Goal: Communication & Community: Answer question/provide support

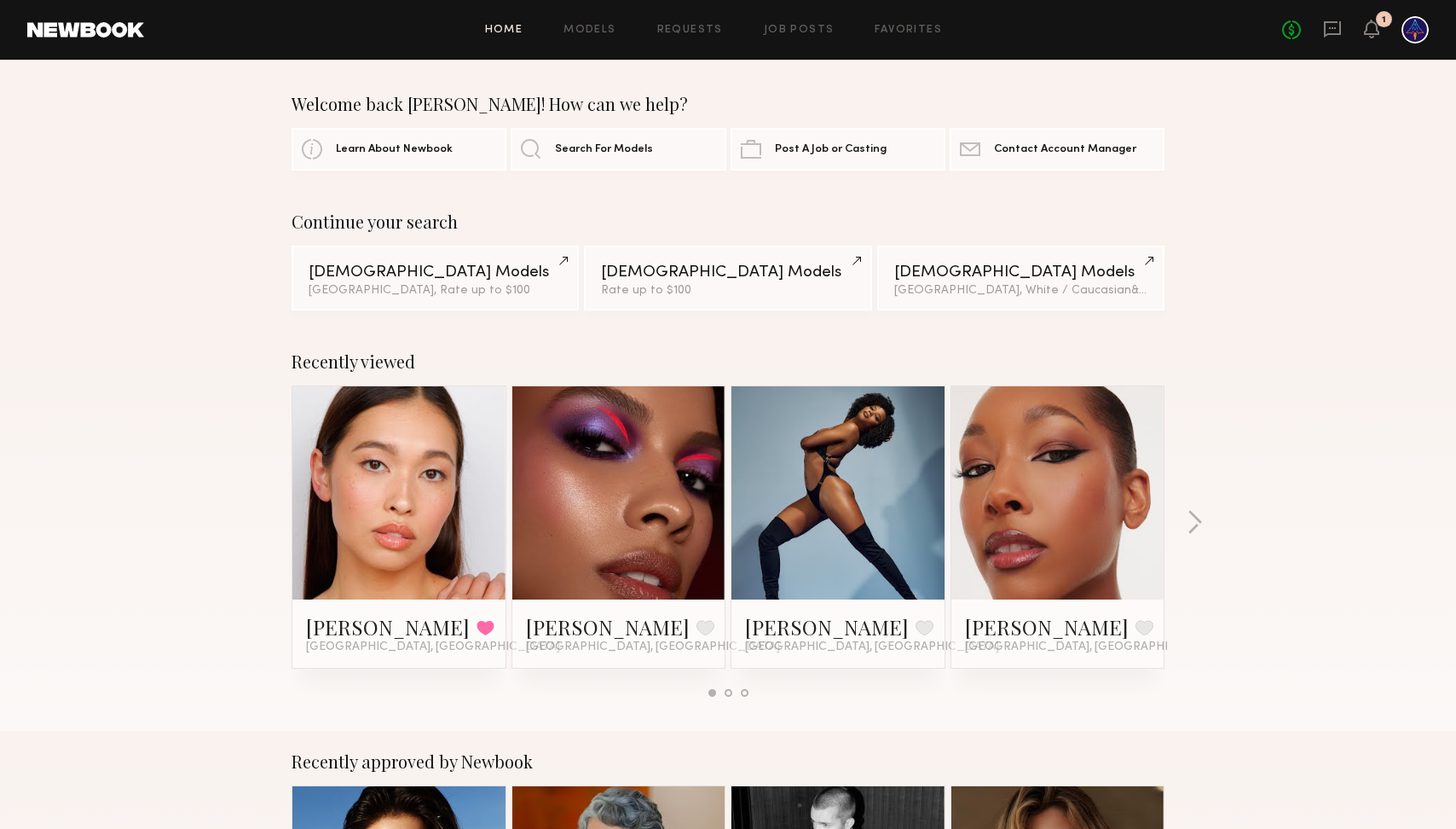
click at [1356, 43] on header "Home Models Requests Job Posts Favorites Sign Out No fees up to $5,000 1" at bounding box center [728, 29] width 1456 height 60
click at [1376, 39] on div "1" at bounding box center [1371, 29] width 16 height 21
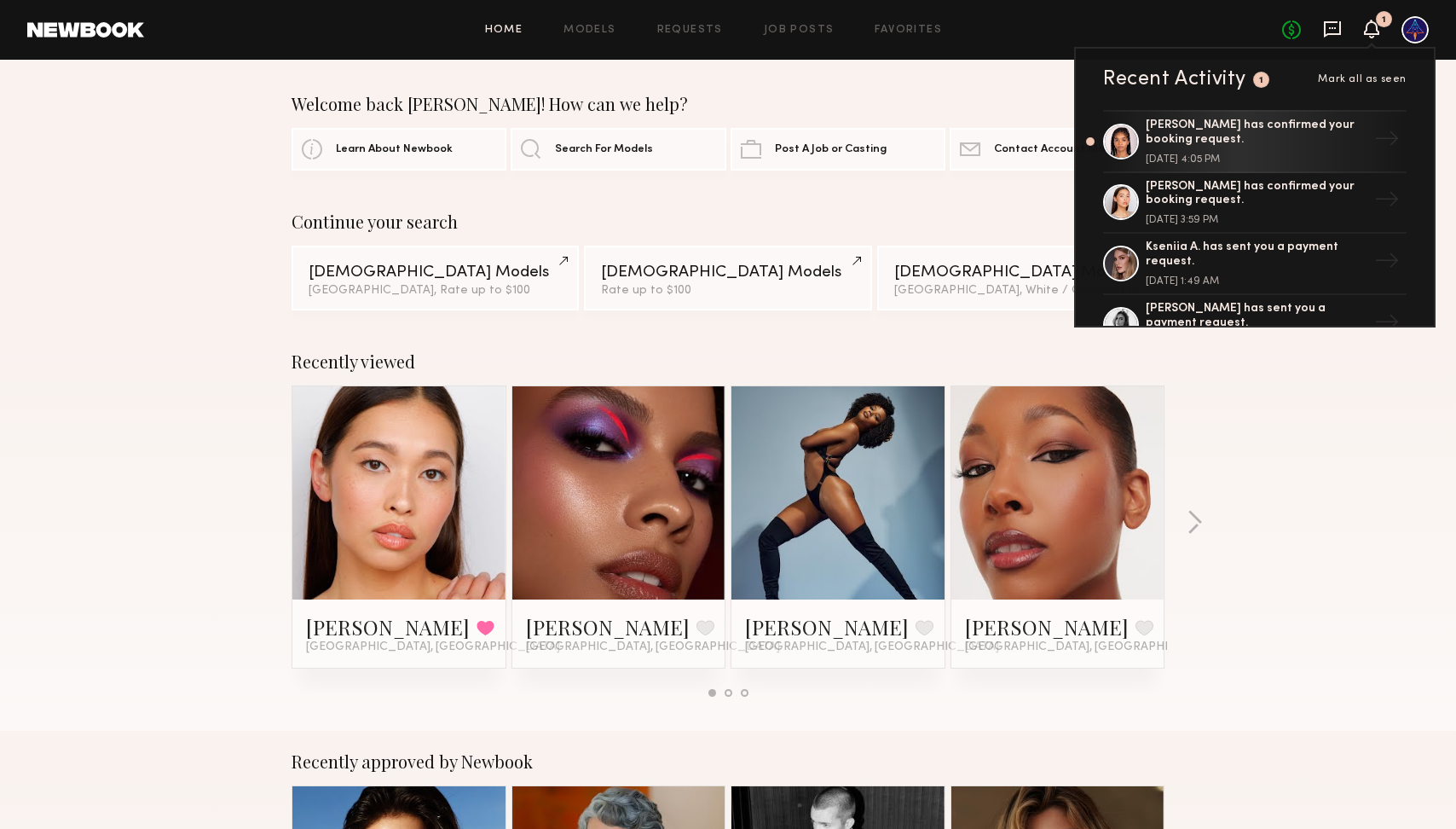
click at [1336, 33] on icon at bounding box center [1332, 29] width 17 height 17
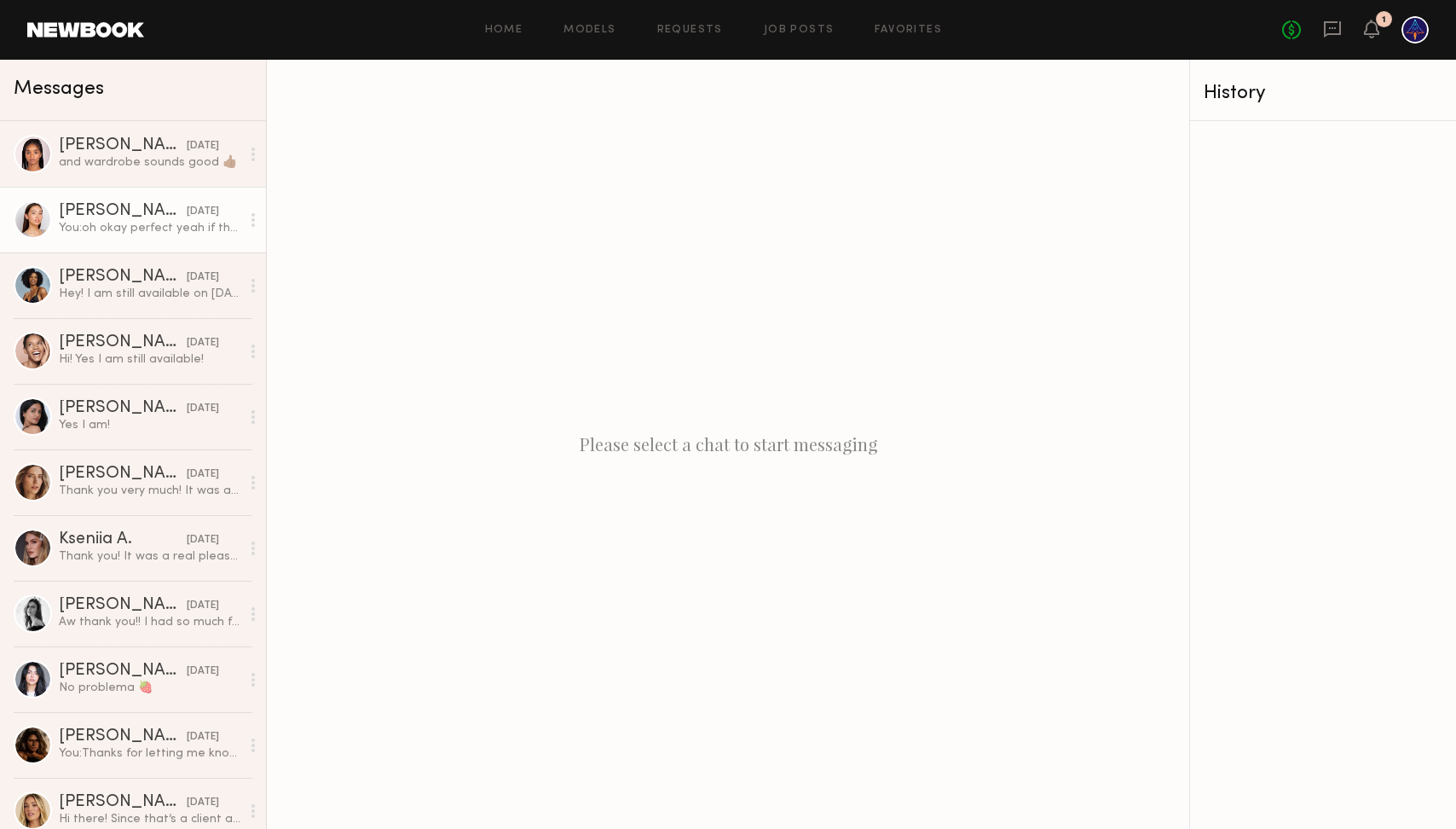
click at [153, 220] on div "You: oh okay perfect yeah if they are still good then you wont need to do them …" at bounding box center [149, 228] width 181 height 17
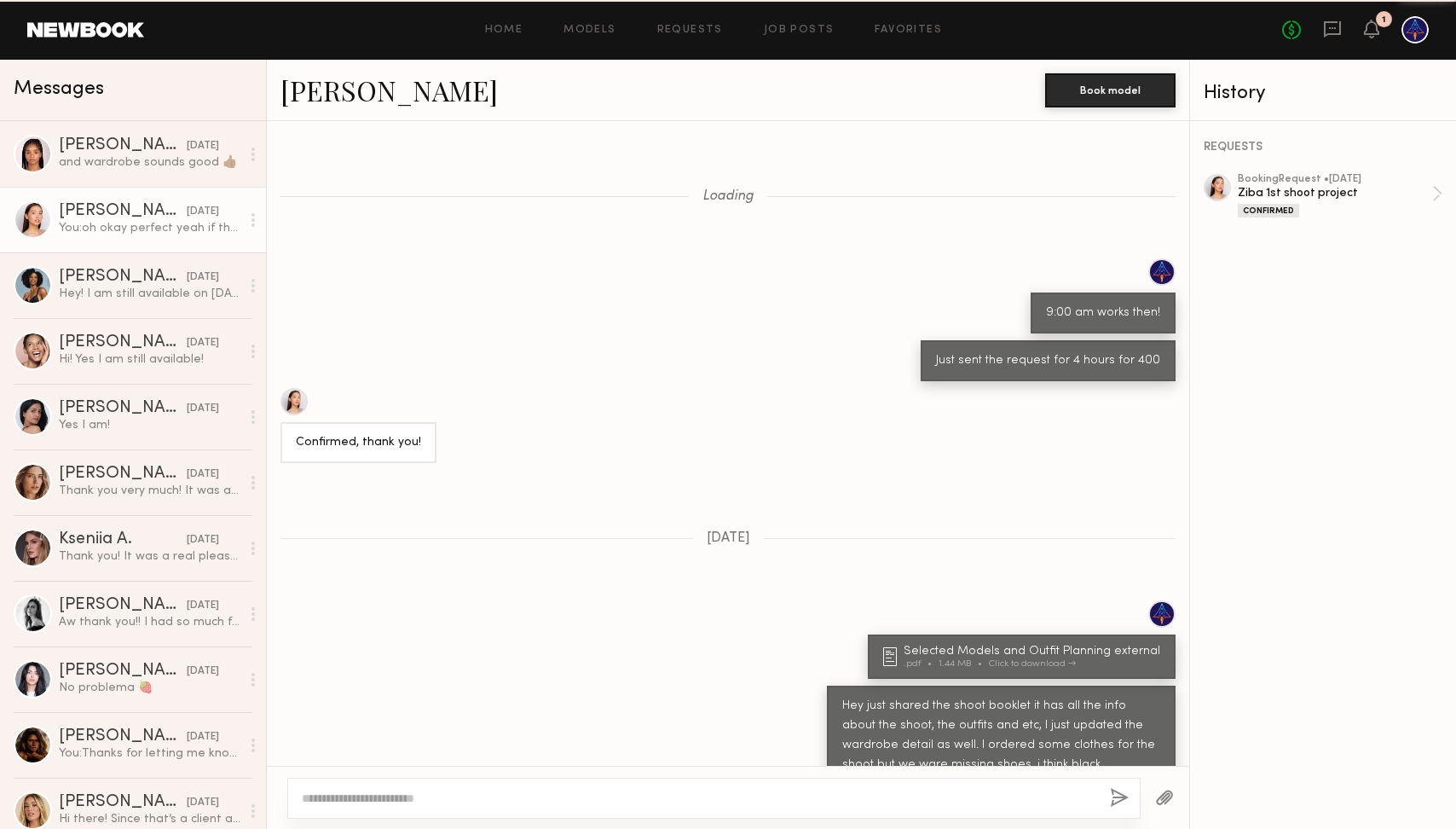
scroll to position [560, 0]
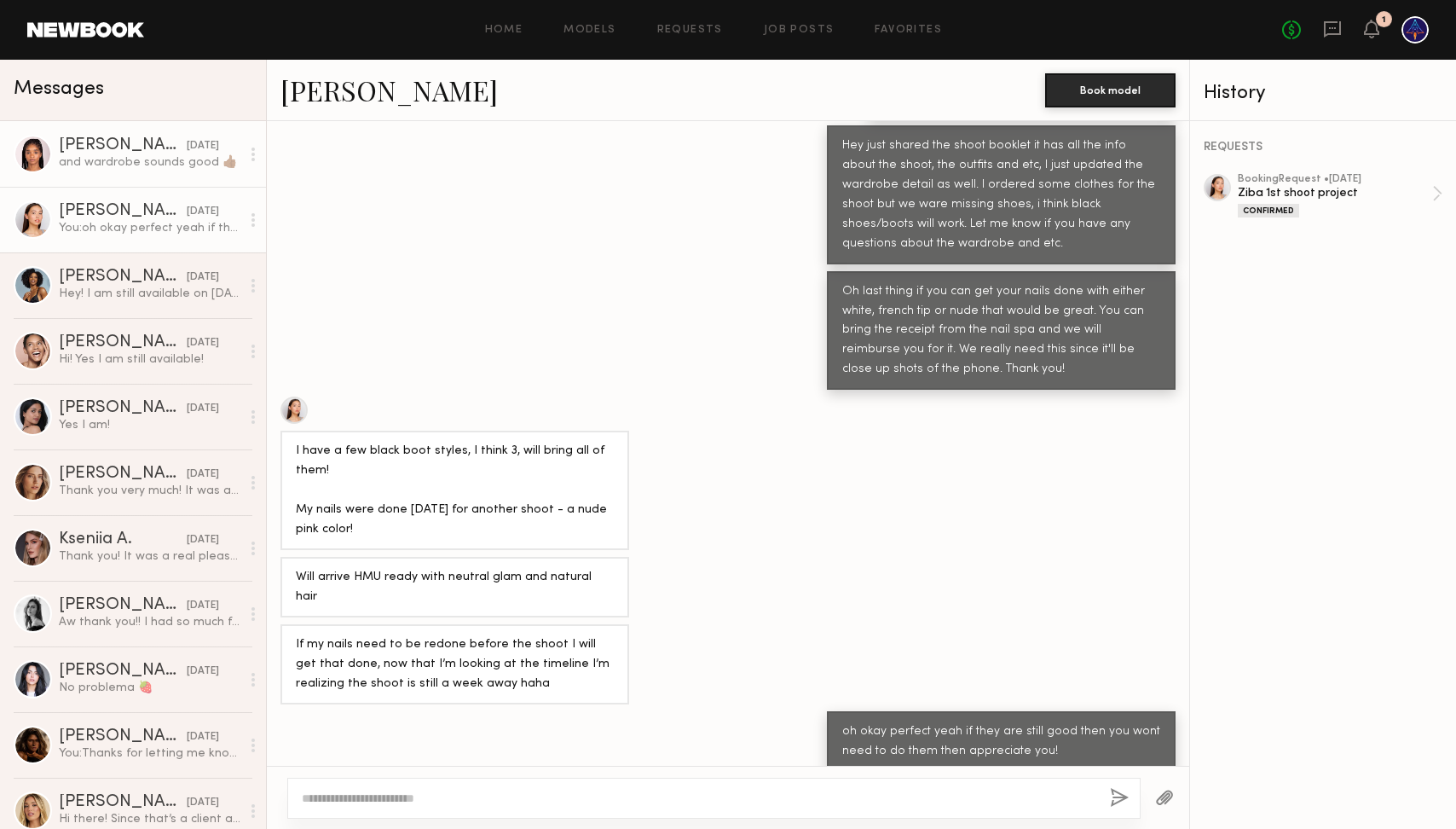
click at [163, 158] on div "and wardrobe sounds good 👍🏾" at bounding box center [149, 163] width 181 height 17
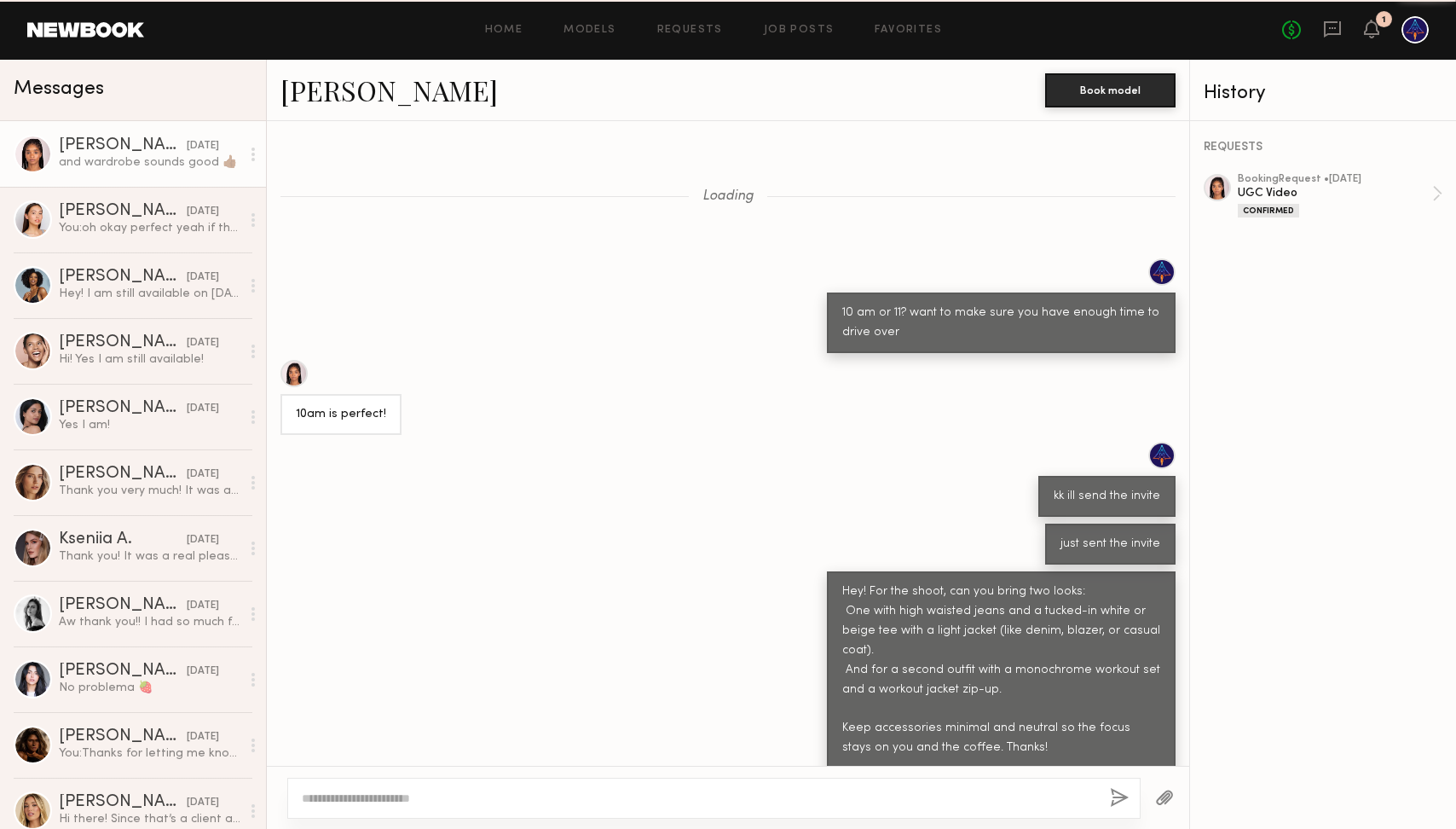
scroll to position [416, 0]
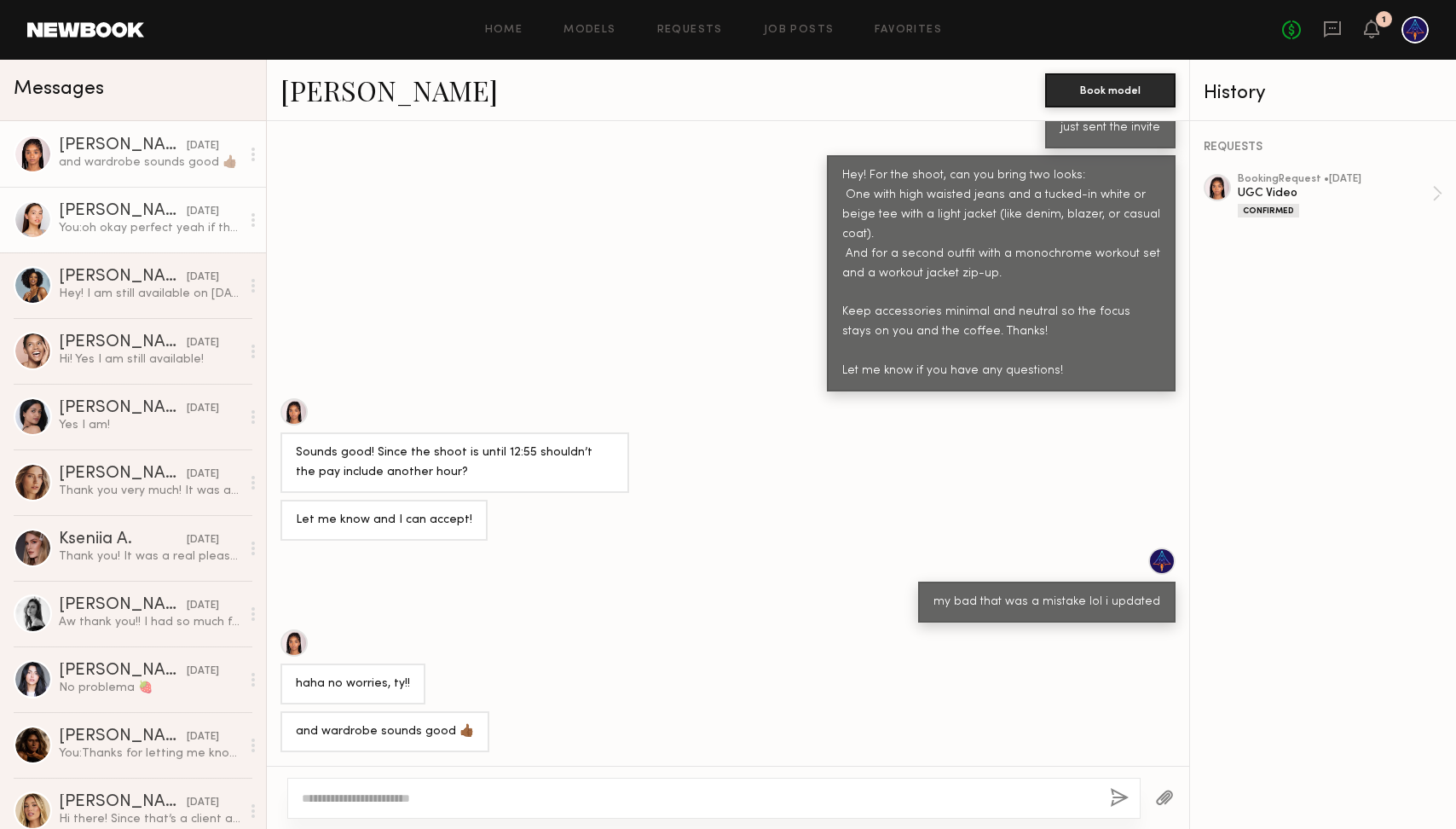
click at [165, 226] on div "You: oh okay perfect yeah if they are still good then you wont need to do them …" at bounding box center [149, 228] width 181 height 17
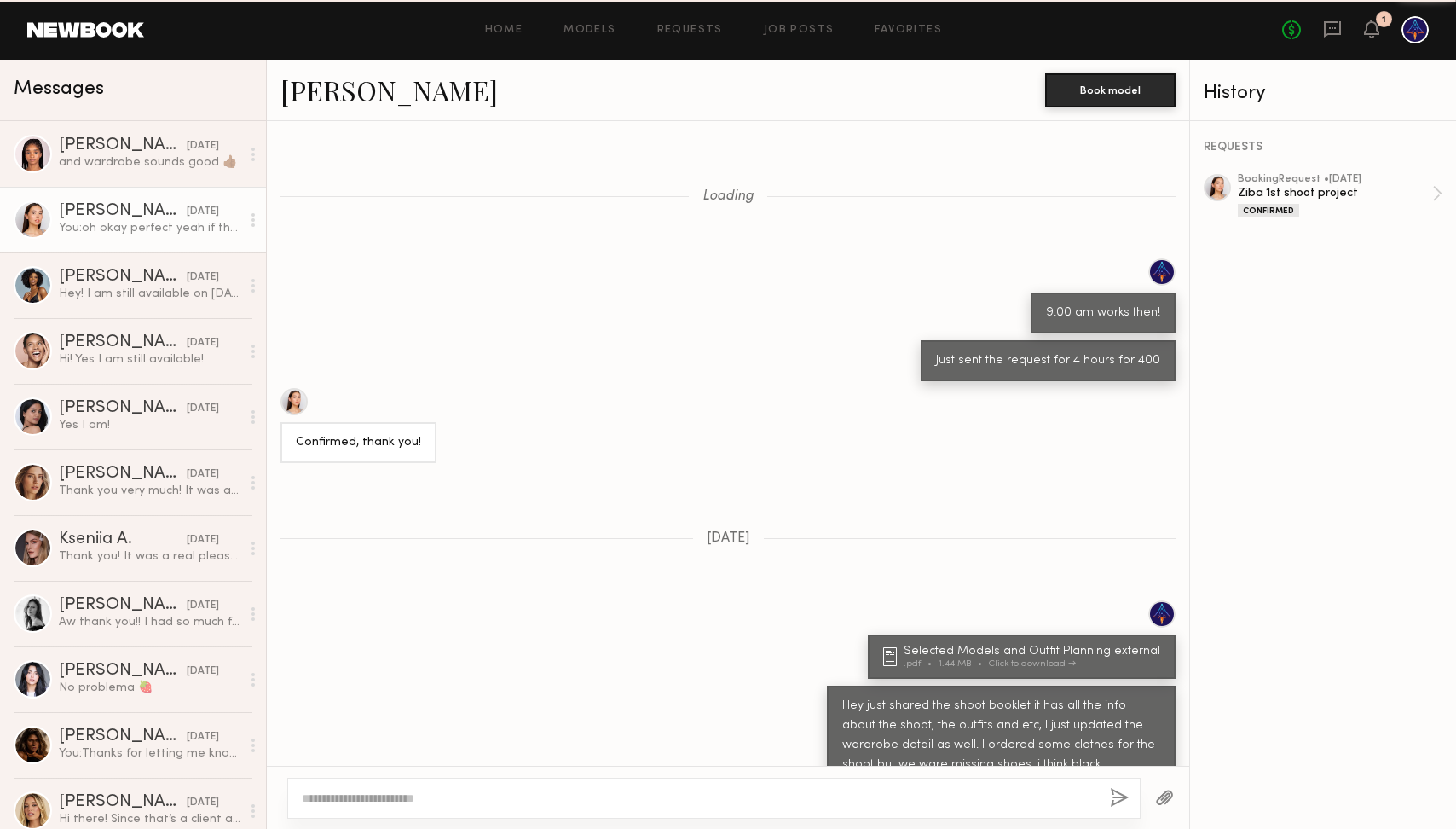
scroll to position [560, 0]
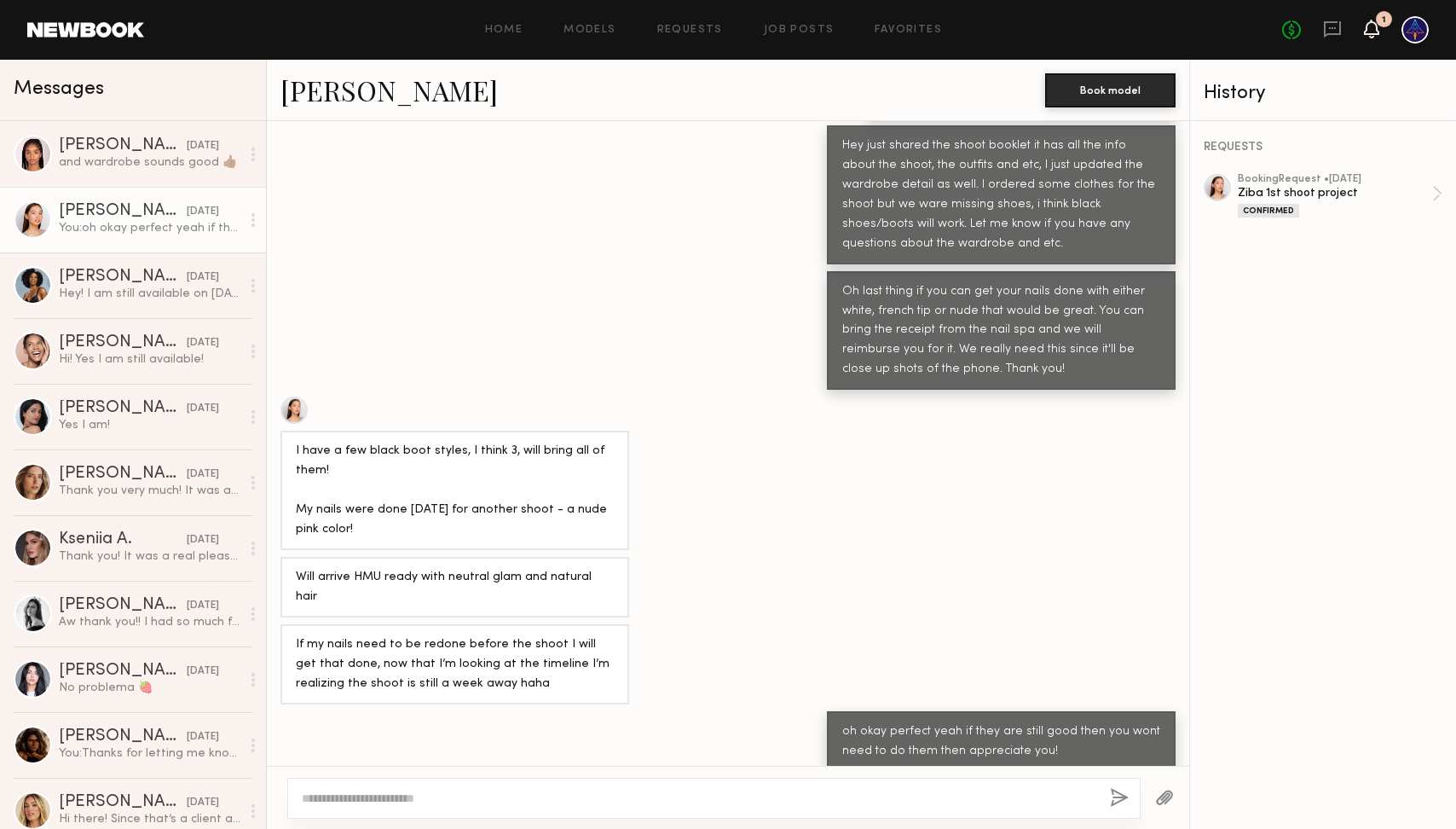
click at [1374, 28] on icon at bounding box center [1371, 28] width 14 height 12
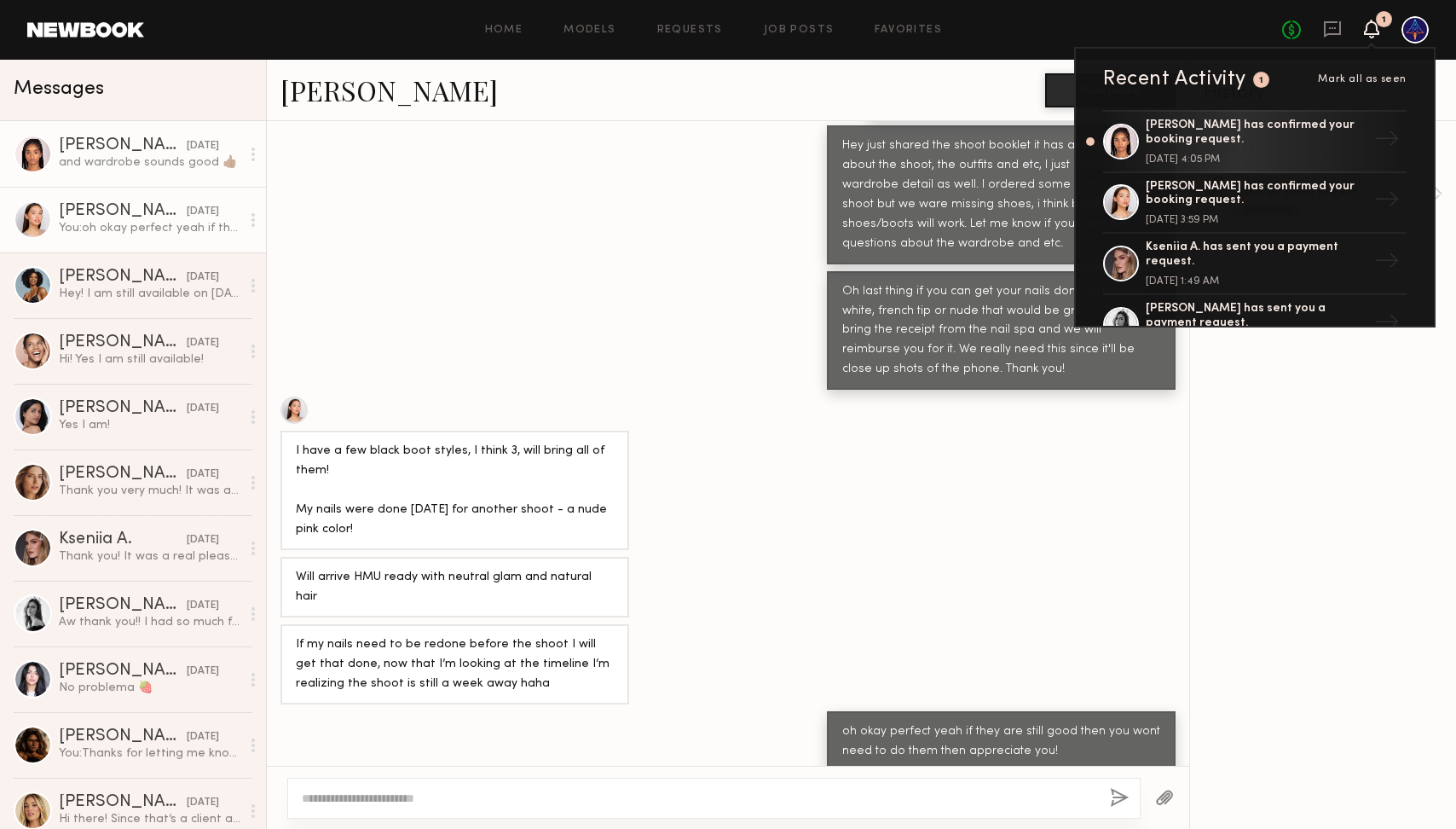
click at [166, 161] on div "and wardrobe sounds good 👍🏾" at bounding box center [149, 163] width 181 height 17
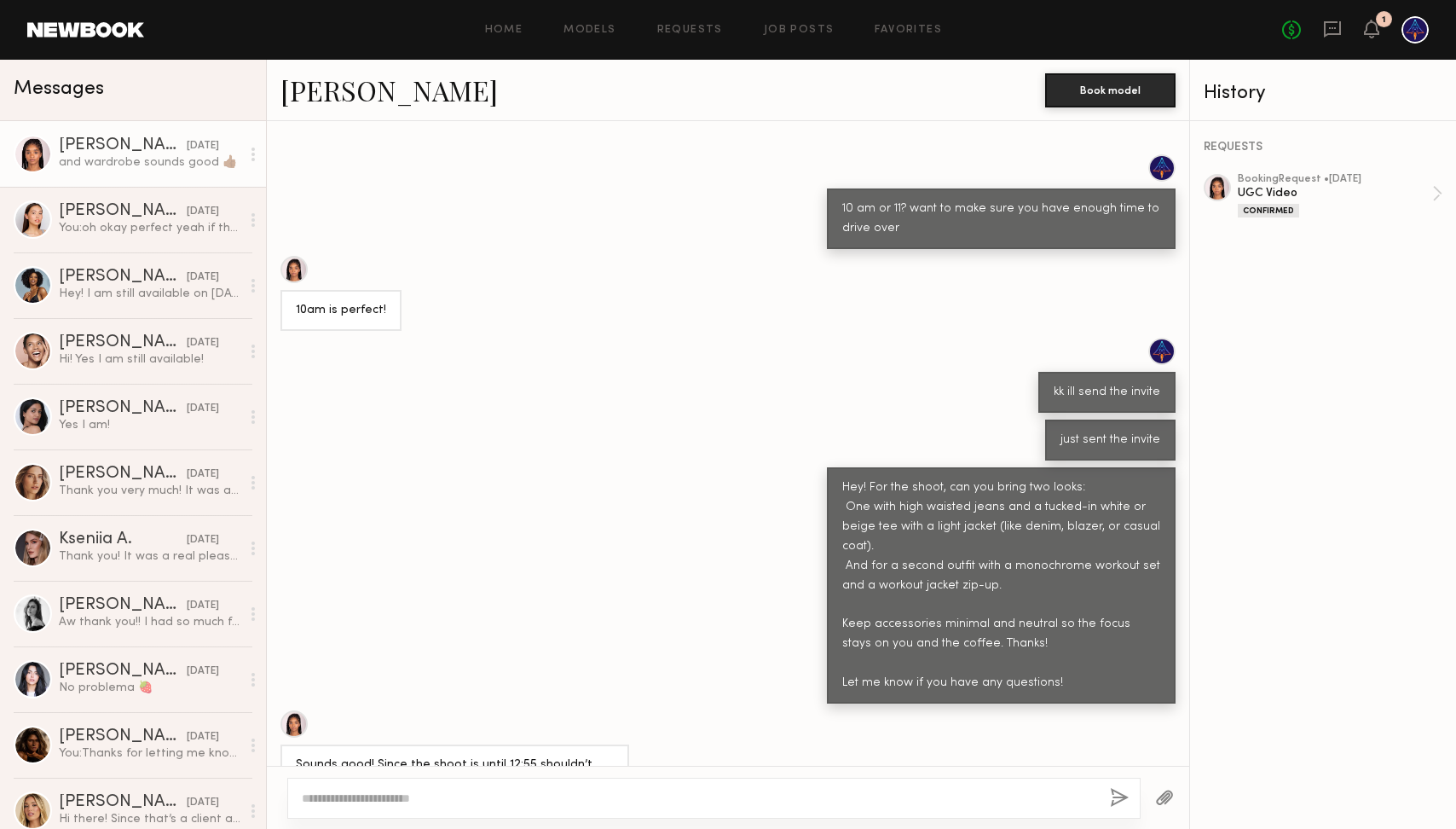
scroll to position [101, 0]
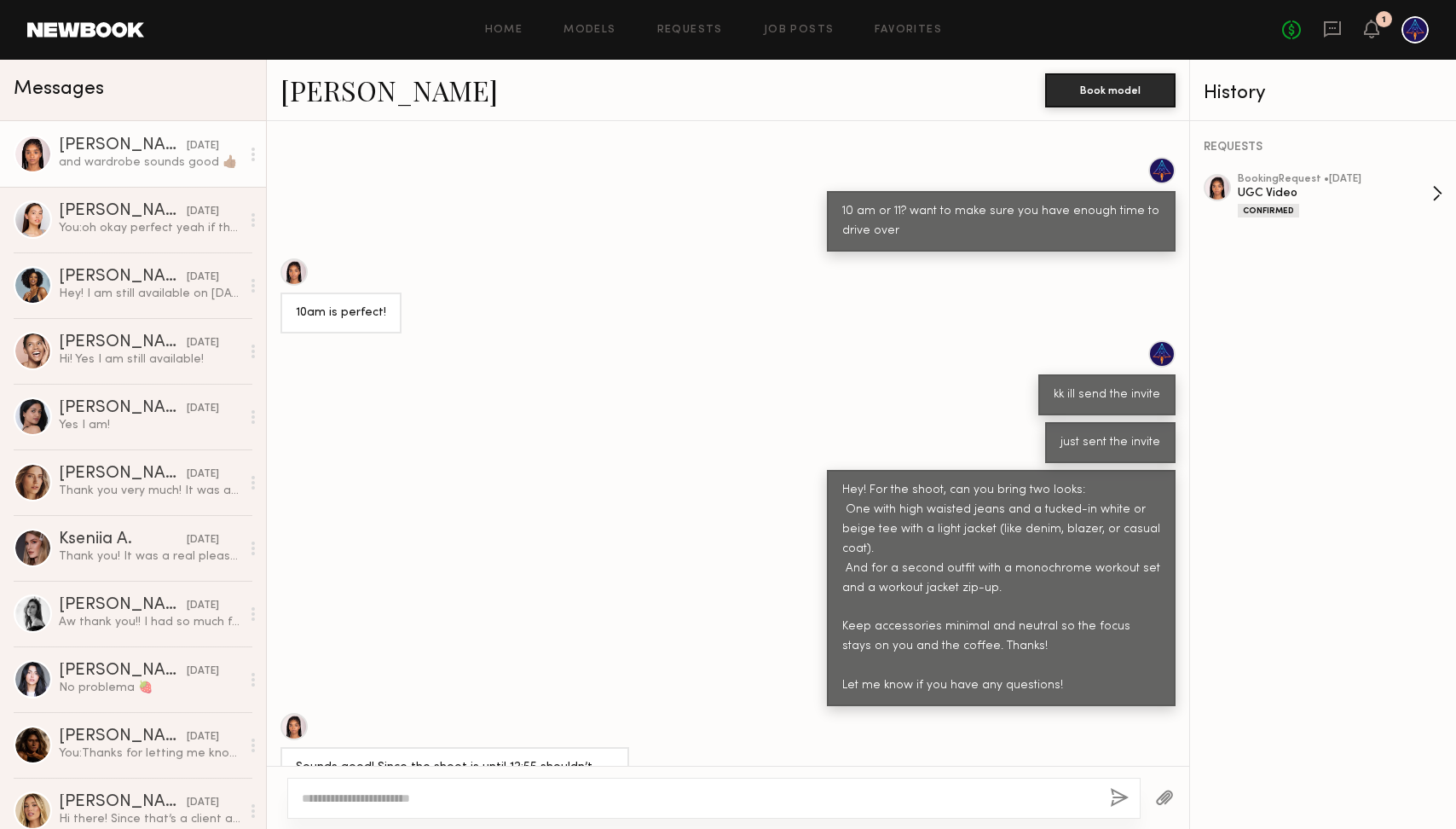
click at [1299, 196] on div "UGC Video" at bounding box center [1334, 193] width 194 height 17
click at [187, 215] on div "09/24/2025" at bounding box center [202, 212] width 32 height 17
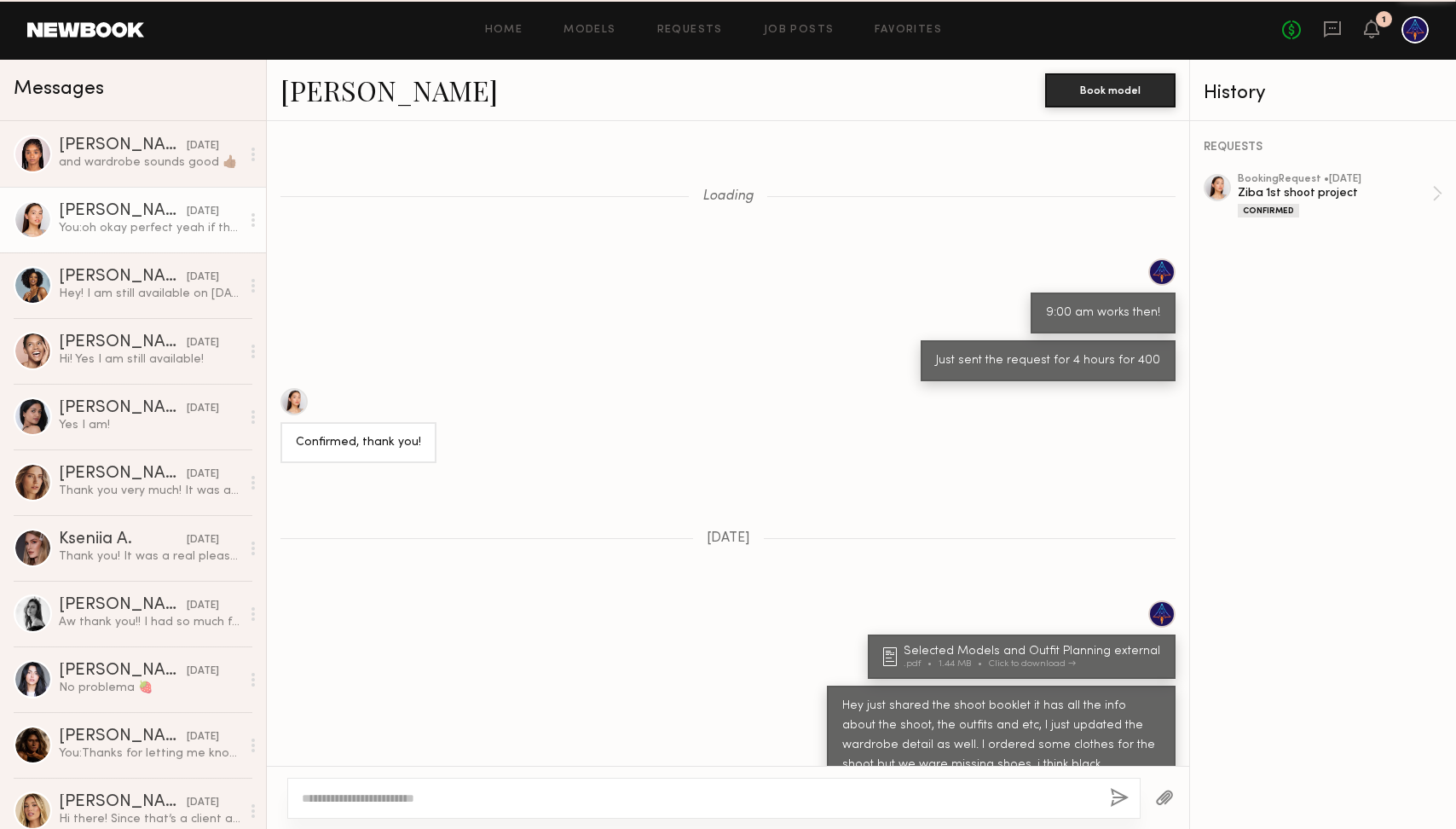
scroll to position [560, 0]
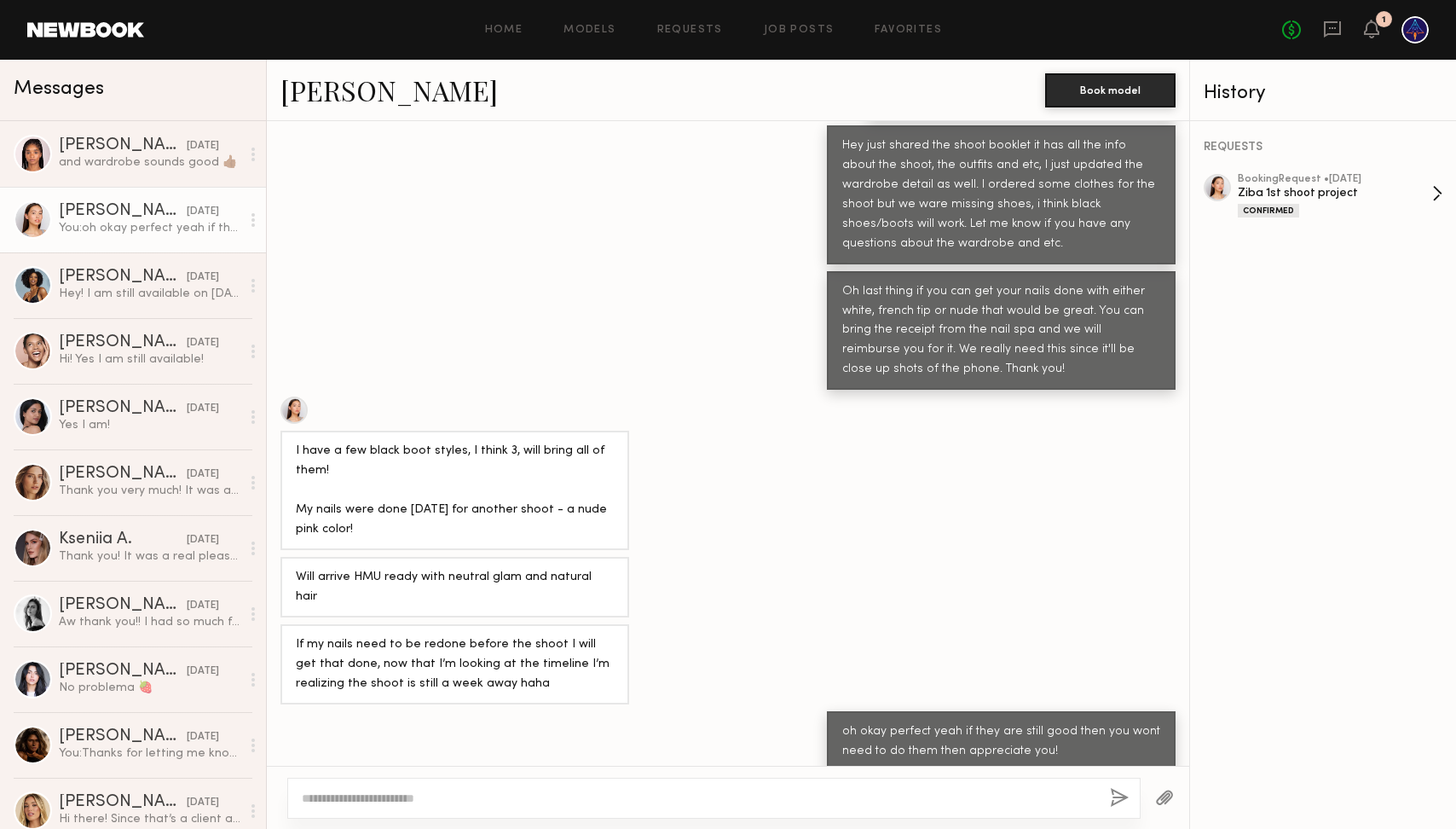
click at [1322, 210] on div "Confirmed" at bounding box center [1334, 211] width 194 height 15
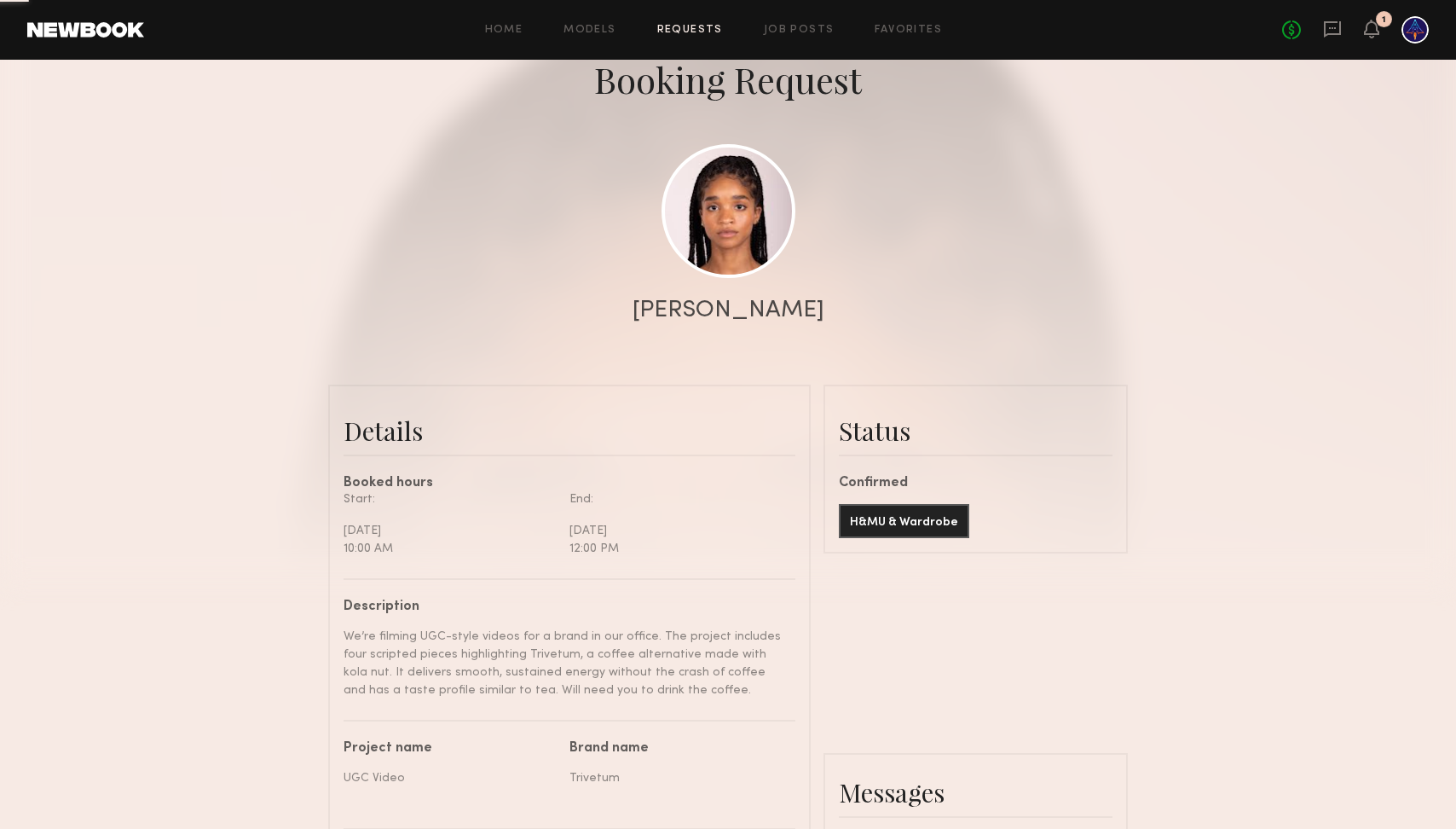
scroll to position [128, 0]
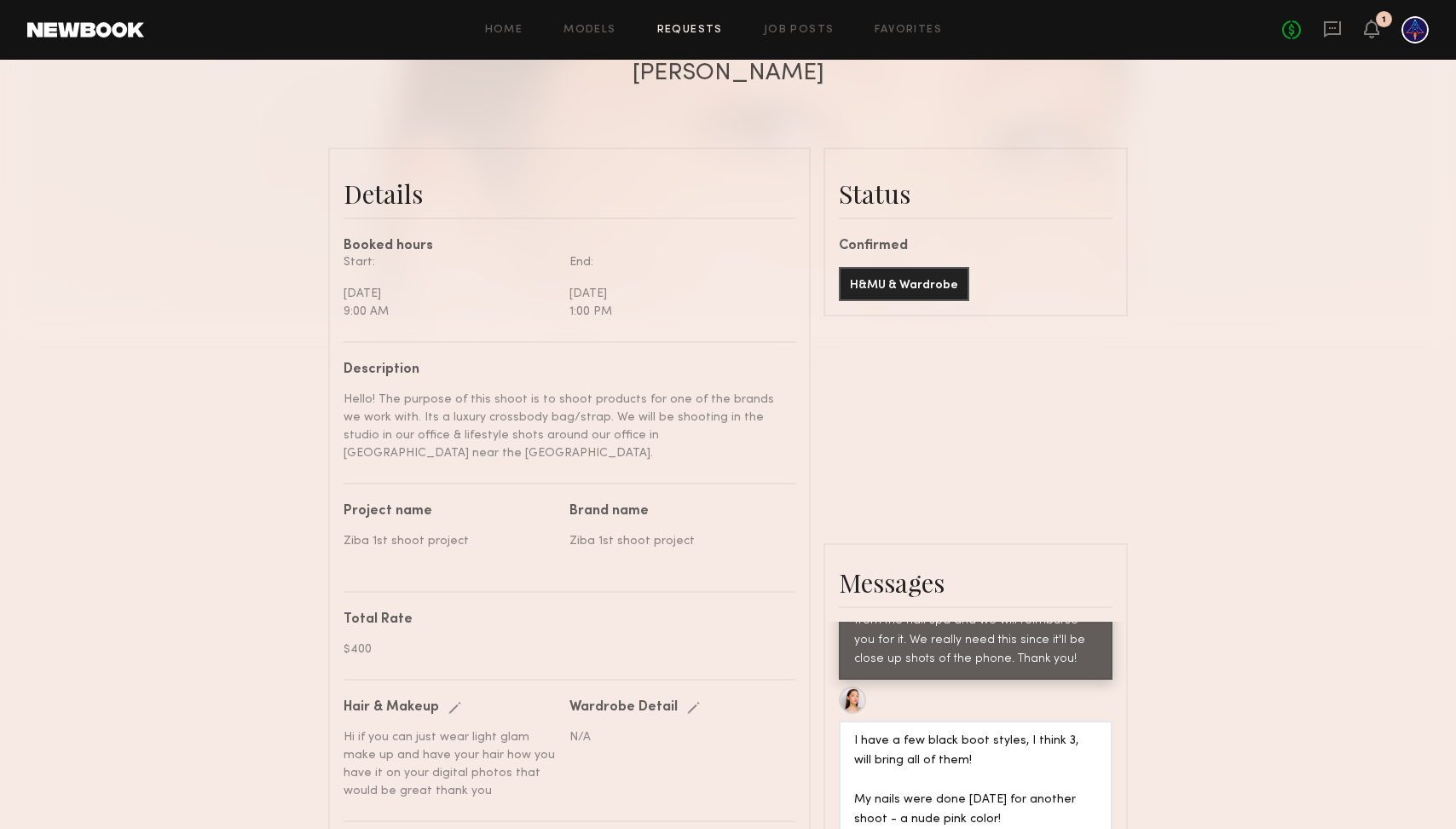
scroll to position [337, 0]
